Goal: Task Accomplishment & Management: Use online tool/utility

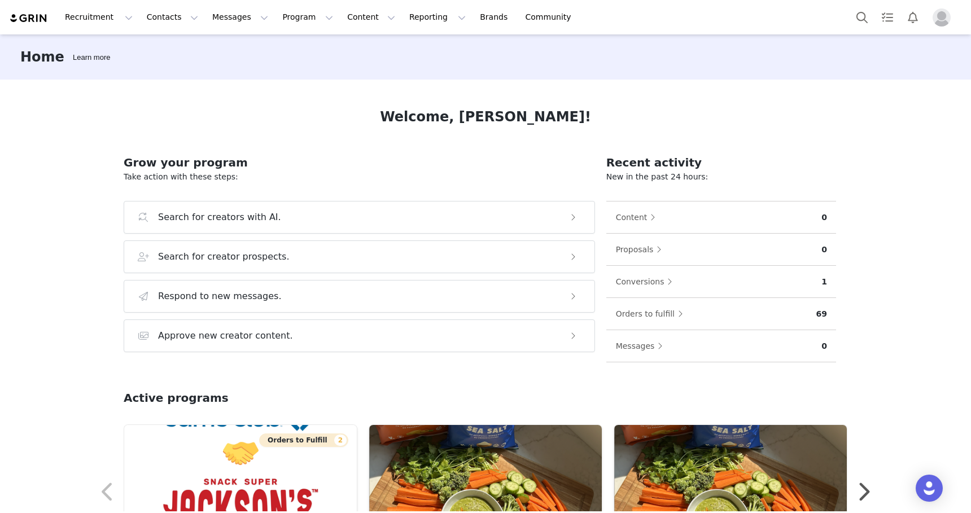
click at [936, 23] on img "Profile" at bounding box center [941, 17] width 18 height 18
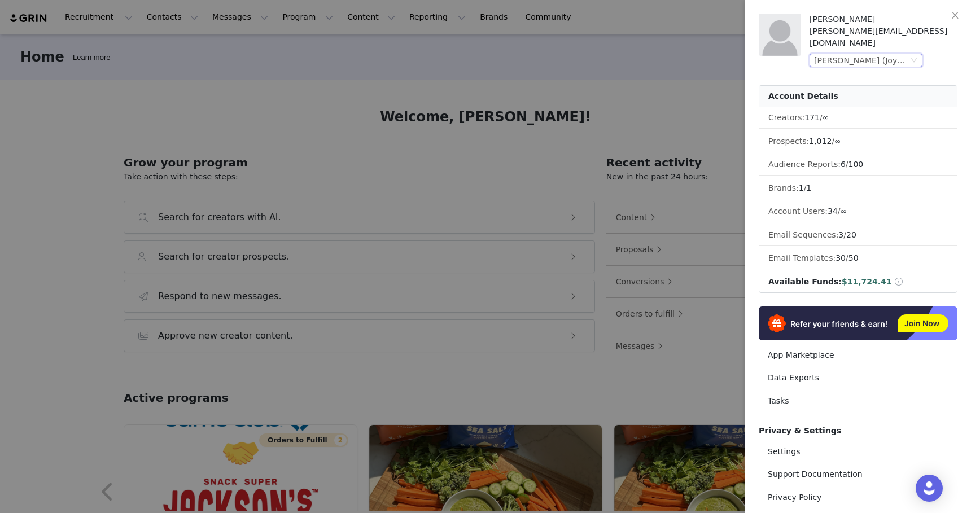
click at [890, 54] on div "[PERSON_NAME] (Joybyte)" at bounding box center [861, 60] width 94 height 12
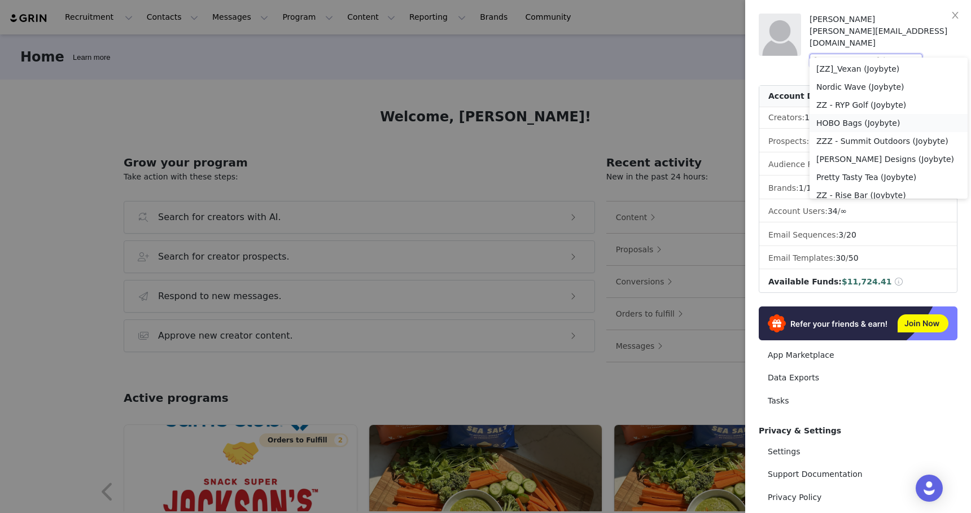
click at [870, 125] on li "HOBO Bags (Joybyte)" at bounding box center [888, 123] width 158 height 18
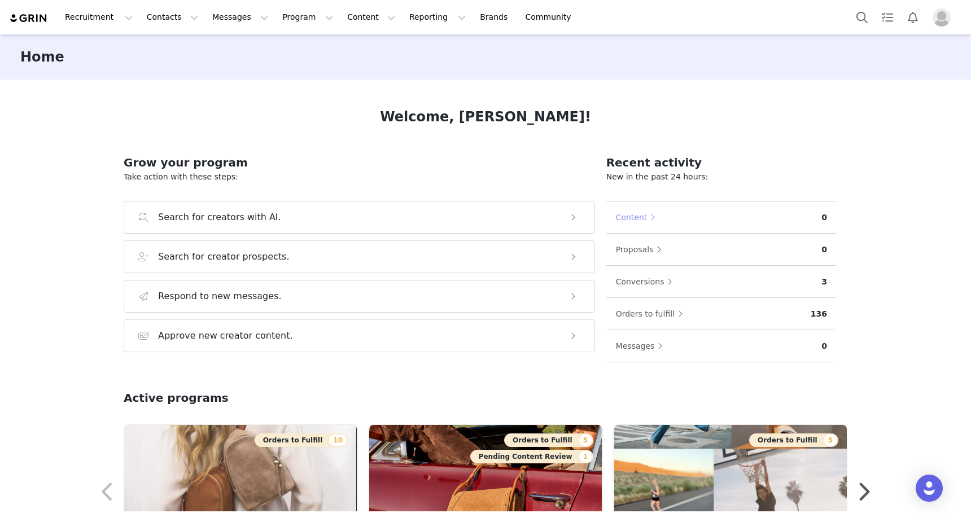
click at [629, 221] on button "Content" at bounding box center [638, 217] width 46 height 18
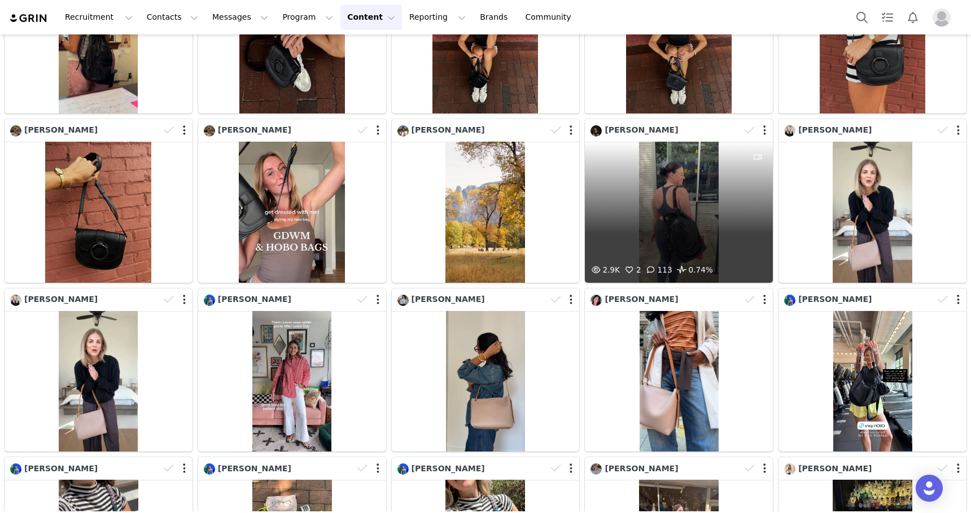
scroll to position [302, 0]
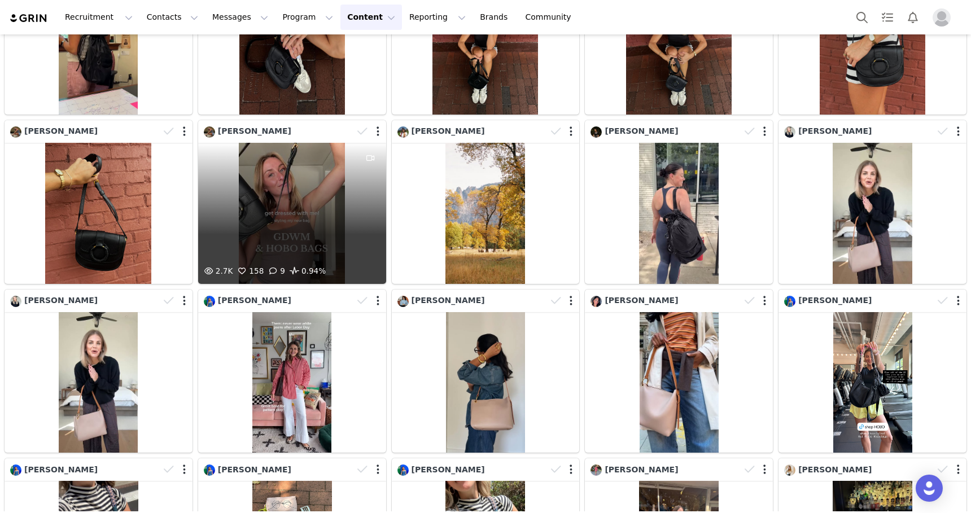
click at [289, 219] on div "2.7K 158 9 0.94%" at bounding box center [292, 213] width 188 height 141
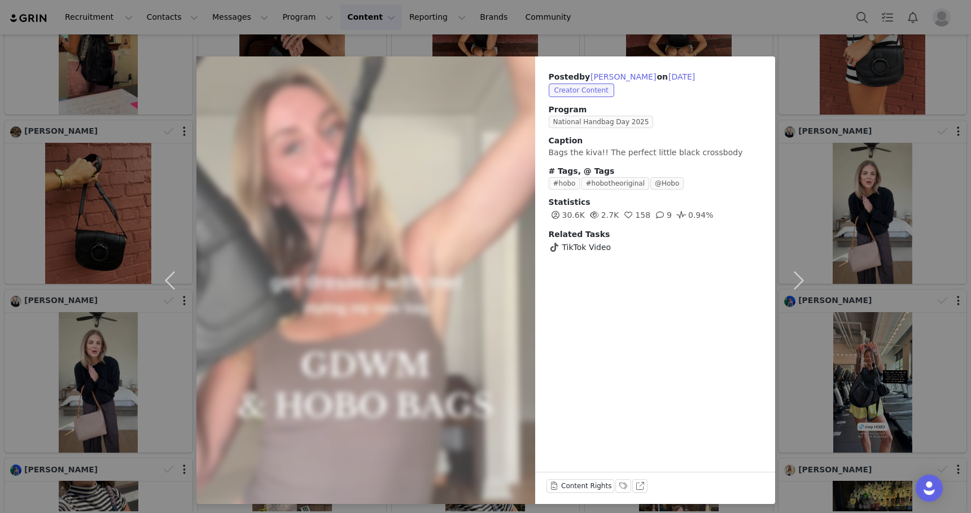
scroll to position [5, 0]
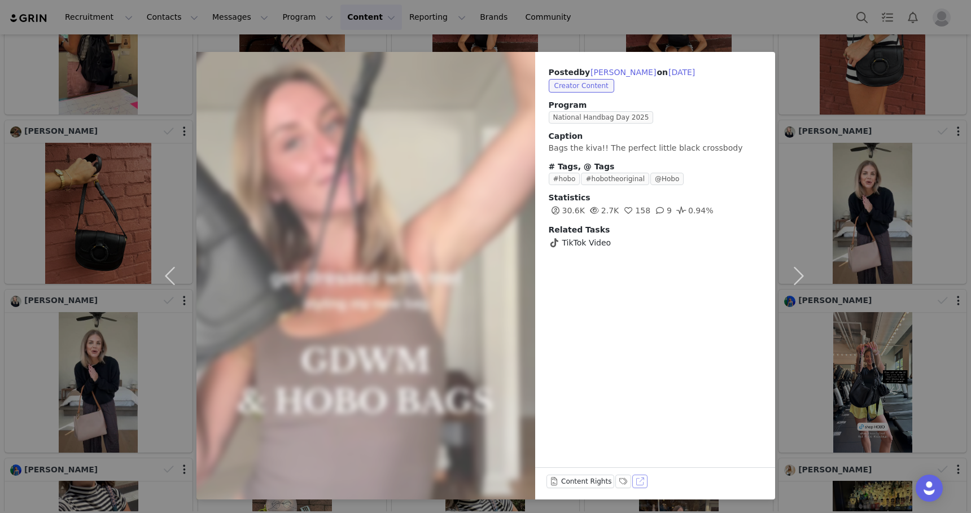
click at [641, 479] on button "View on TikTok" at bounding box center [640, 482] width 16 height 14
